Goal: Task Accomplishment & Management: Complete application form

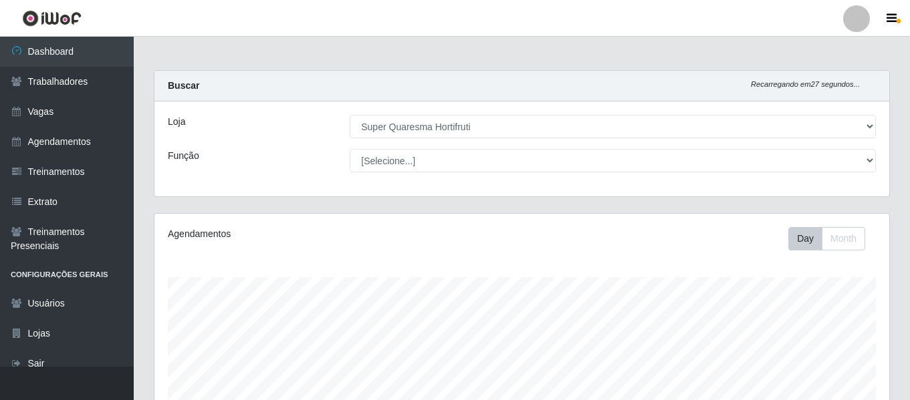
select select "511"
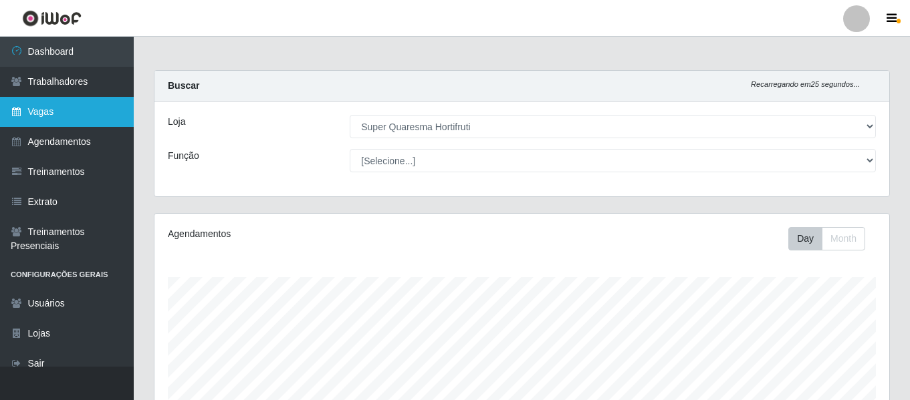
click at [94, 116] on link "Vagas" at bounding box center [67, 112] width 134 height 30
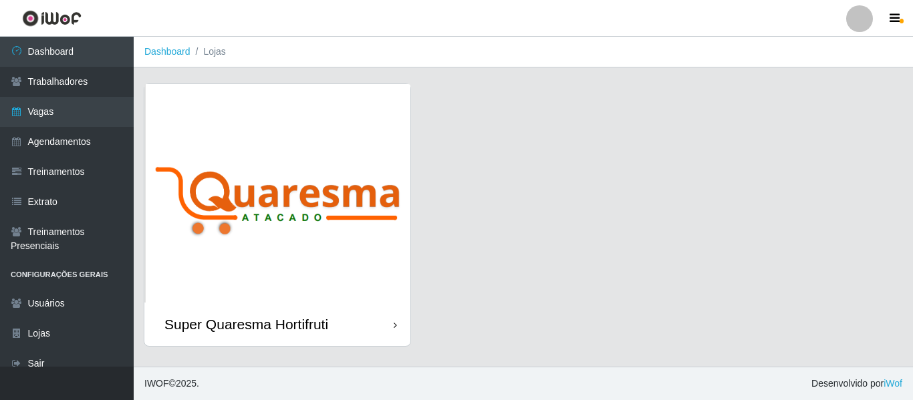
click at [246, 135] on img at bounding box center [277, 193] width 266 height 219
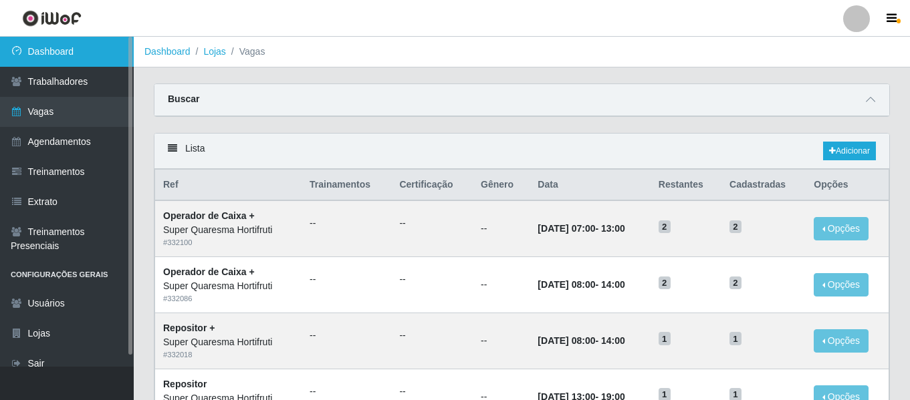
click at [47, 55] on link "Dashboard" at bounding box center [67, 52] width 134 height 30
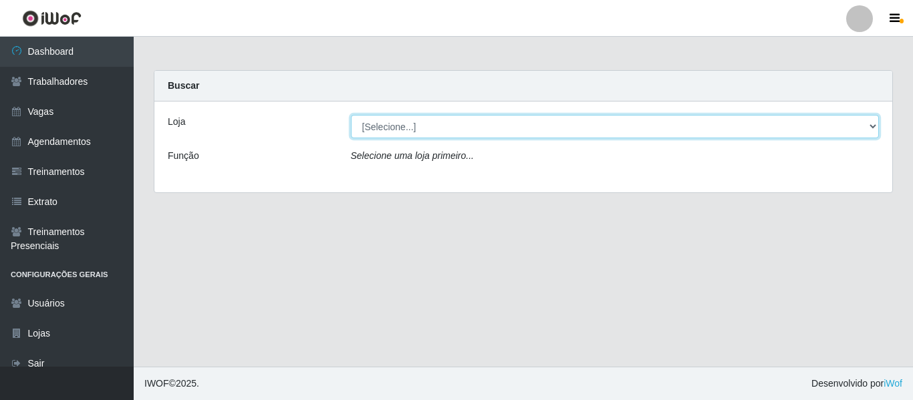
click at [433, 116] on select "[Selecione...] Super Quaresma Hortifruti" at bounding box center [615, 126] width 529 height 23
select select "511"
click at [351, 115] on select "[Selecione...] Super Quaresma Hortifruti" at bounding box center [615, 126] width 529 height 23
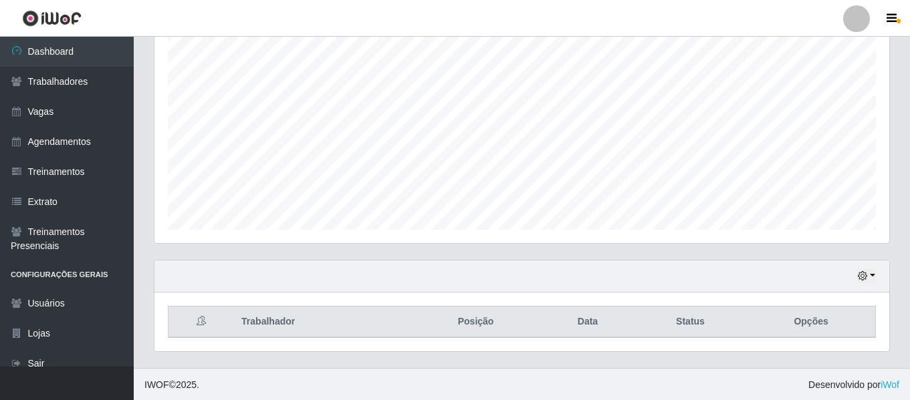
scroll to position [249, 0]
click at [865, 278] on icon "button" at bounding box center [861, 274] width 9 height 9
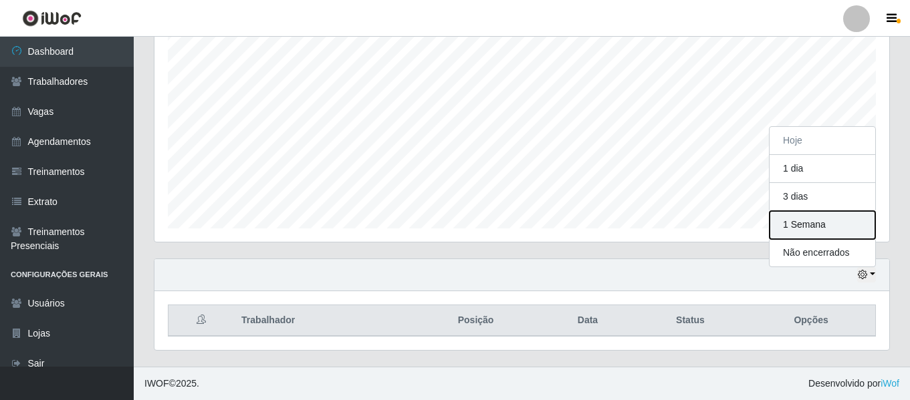
click at [834, 229] on button "1 Semana" at bounding box center [822, 225] width 106 height 28
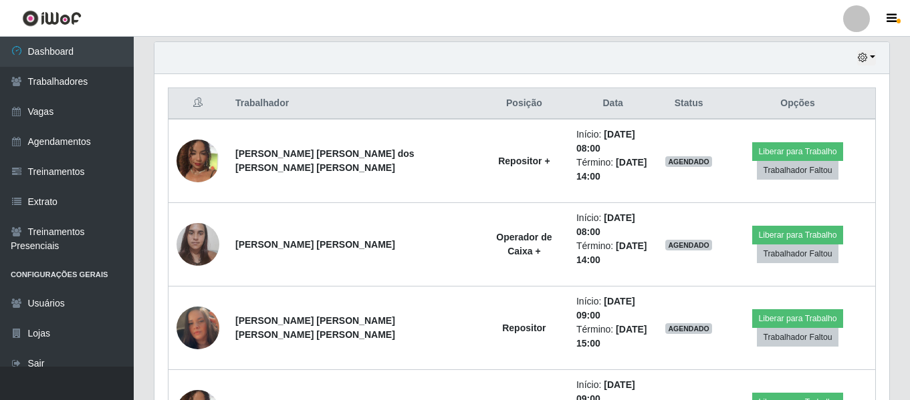
scroll to position [466, 0]
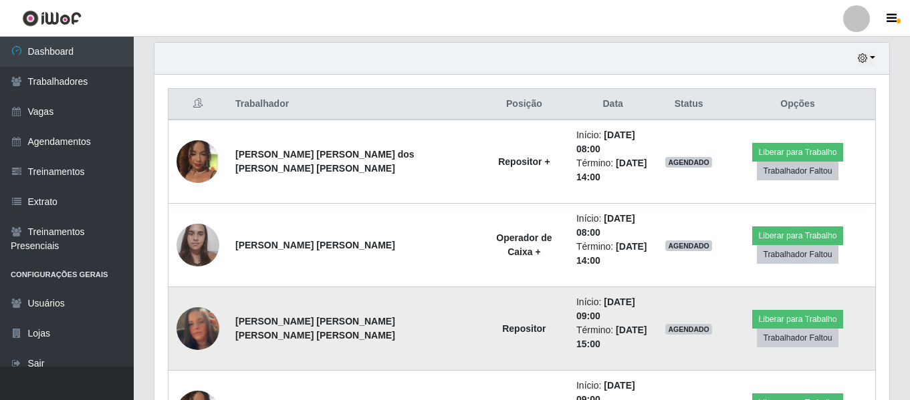
click at [201, 291] on img at bounding box center [197, 328] width 43 height 77
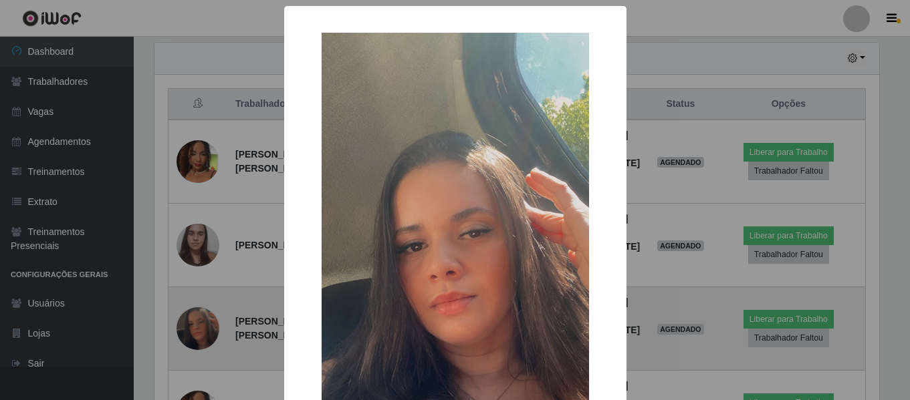
scroll to position [277, 728]
click at [201, 291] on div "× OK Cancel" at bounding box center [456, 200] width 913 height 400
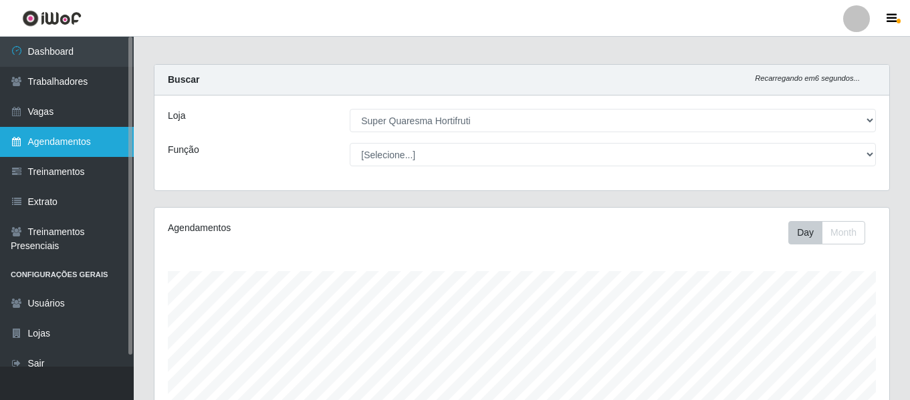
scroll to position [0, 0]
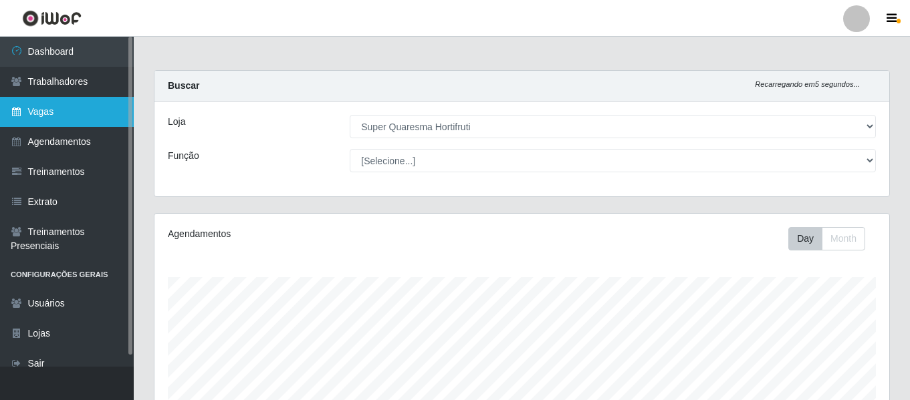
click at [78, 112] on link "Vagas" at bounding box center [67, 112] width 134 height 30
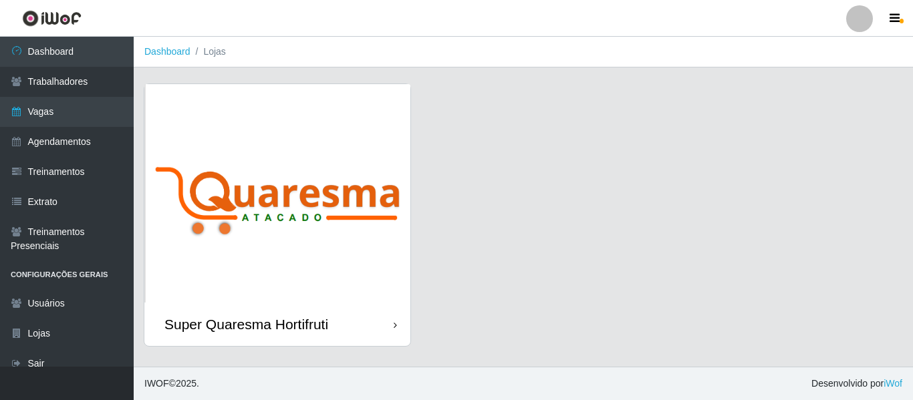
click at [352, 211] on img at bounding box center [277, 193] width 266 height 219
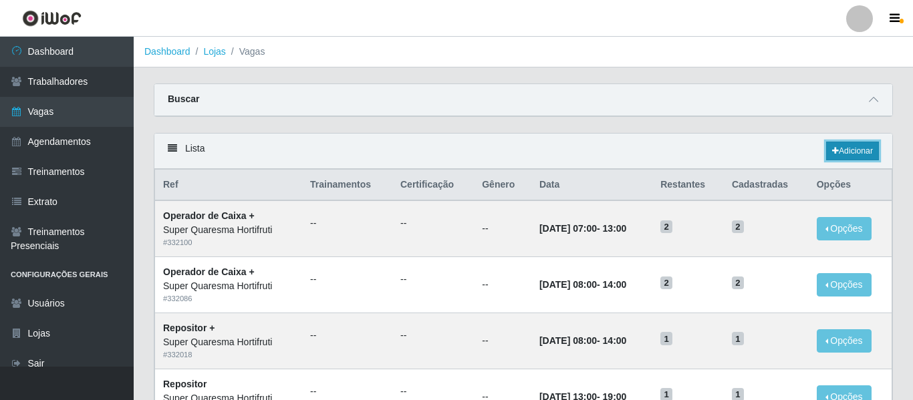
click at [855, 156] on link "Adicionar" at bounding box center [852, 151] width 53 height 19
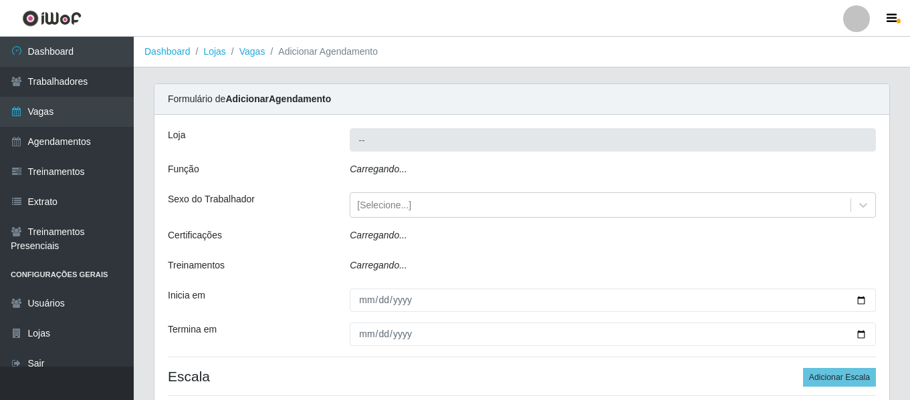
type input "Super Quaresma Hortifruti"
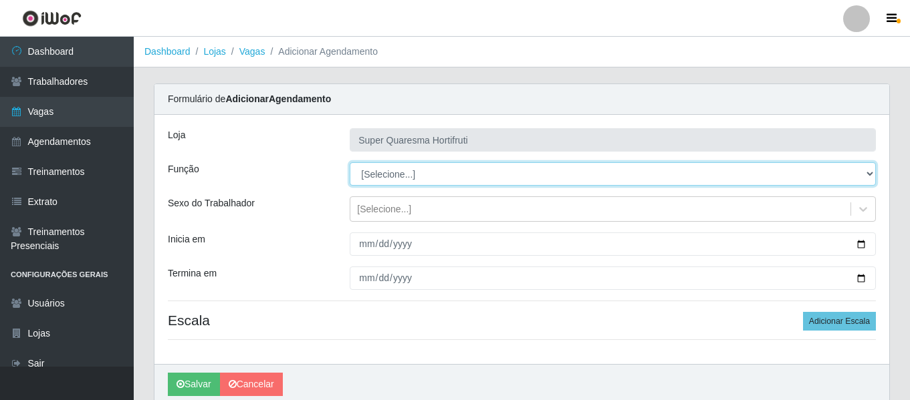
click at [385, 170] on select "[Selecione...] ASG ASG + ASG ++ Balconista de Padaria Balconista de Padaria + B…" at bounding box center [613, 173] width 526 height 23
select select "24"
click at [350, 162] on select "[Selecione...] ASG ASG + ASG ++ Balconista de Padaria Balconista de Padaria + B…" at bounding box center [613, 173] width 526 height 23
click at [396, 171] on select "[Selecione...] ASG ASG + ASG ++ Balconista de Padaria Balconista de Padaria + B…" at bounding box center [613, 173] width 526 height 23
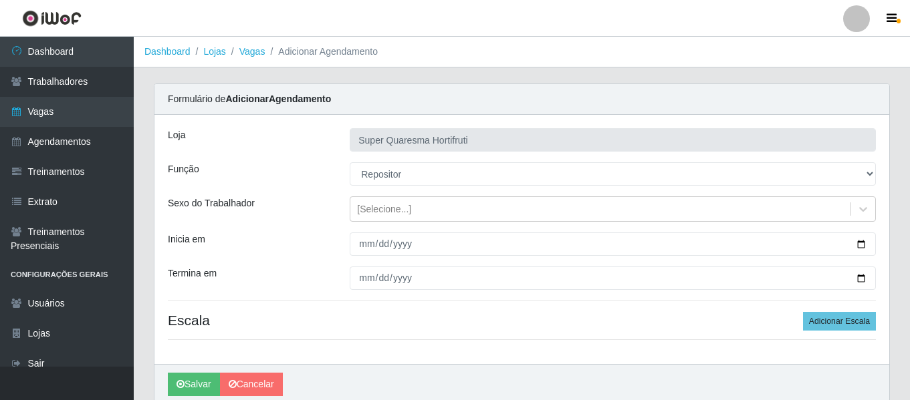
click at [269, 178] on div "Função" at bounding box center [249, 173] width 182 height 23
